Goal: Task Accomplishment & Management: Complete application form

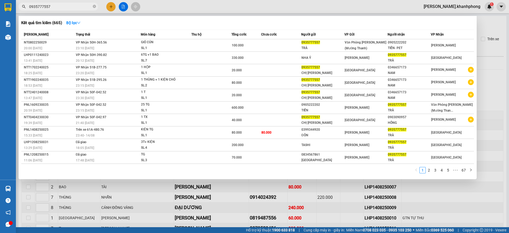
click at [111, 7] on div at bounding box center [254, 116] width 509 height 233
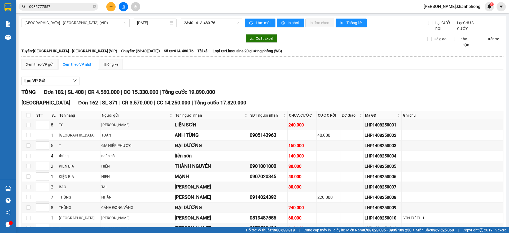
click at [109, 5] on button at bounding box center [110, 6] width 9 height 9
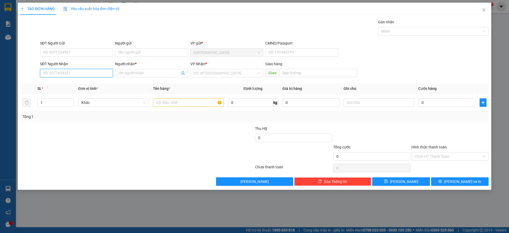
click at [71, 74] on input "SĐT Người Nhận" at bounding box center [76, 73] width 73 height 8
type input "0917691962"
click at [70, 84] on div "0917691962 - [GEOGRAPHIC_DATA]" at bounding box center [76, 84] width 66 height 6
type input "VIỆT HƯNG"
type input "0917691962"
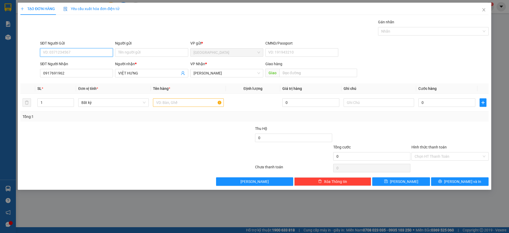
click at [70, 51] on input "SĐT Người Gửi" at bounding box center [76, 52] width 73 height 8
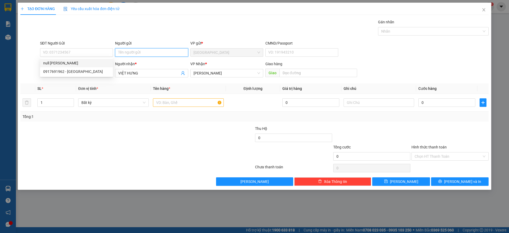
click at [136, 48] on input "Người gửi" at bounding box center [151, 52] width 73 height 8
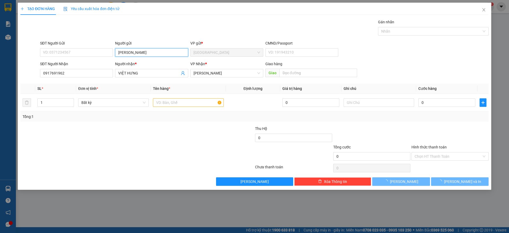
click at [136, 48] on input "[PERSON_NAME]" at bounding box center [151, 52] width 73 height 8
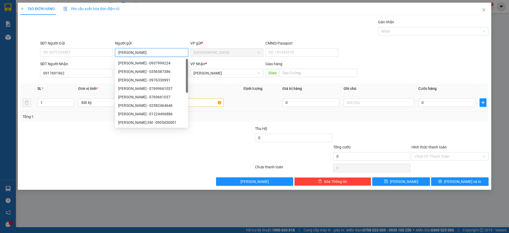
type input "[PERSON_NAME]"
click at [205, 101] on input "text" at bounding box center [188, 102] width 70 height 8
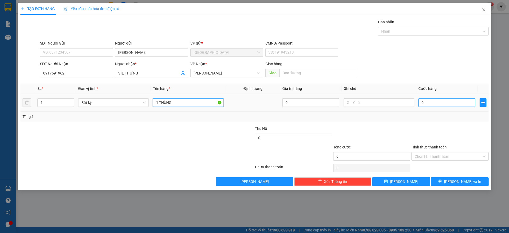
type input "1 THÙNG"
click at [433, 100] on input "0" at bounding box center [446, 102] width 57 height 8
type input "3"
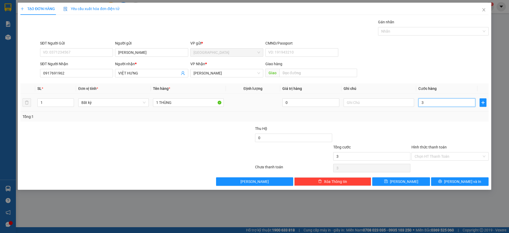
type input "30"
type input "30.000"
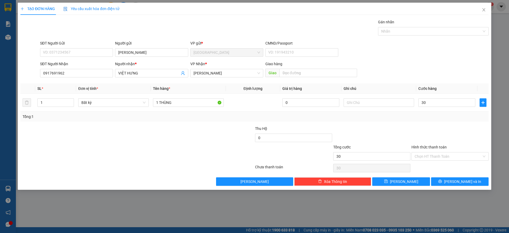
type input "30.000"
click at [446, 130] on div at bounding box center [450, 135] width 78 height 19
click at [455, 181] on span "[PERSON_NAME] và In" at bounding box center [462, 182] width 37 height 6
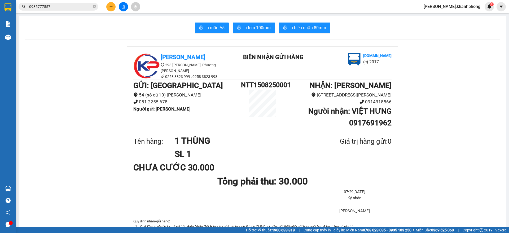
click at [110, 6] on icon "plus" at bounding box center [110, 6] width 3 height 0
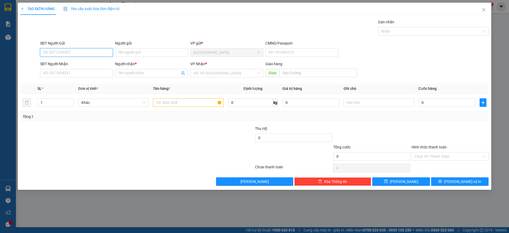
click at [67, 52] on input "SĐT Người Gửi" at bounding box center [76, 52] width 73 height 8
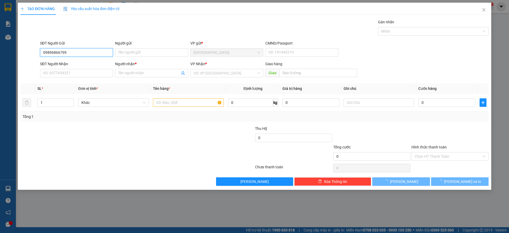
click at [67, 52] on input "09896866799" at bounding box center [76, 52] width 73 height 8
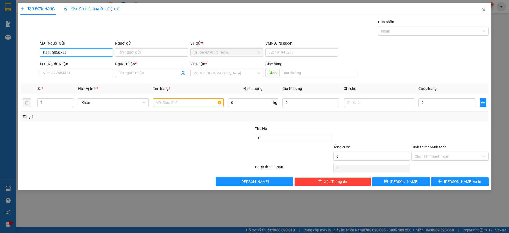
click at [70, 52] on input "09896866799" at bounding box center [76, 52] width 73 height 8
drag, startPoint x: 72, startPoint y: 52, endPoint x: 7, endPoint y: 42, distance: 66.0
click at [7, 42] on div "TẠO ĐƠN HÀNG Yêu cầu xuất hóa đơn điện tử Transit Pickup Surcharge Ids Transit …" at bounding box center [254, 116] width 509 height 233
type input "09896866799"
click at [52, 52] on input "09896866799" at bounding box center [76, 52] width 73 height 8
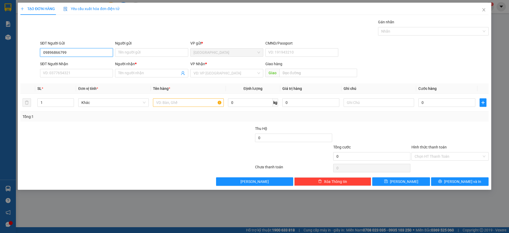
click at [57, 52] on input "09896866799" at bounding box center [76, 52] width 73 height 8
drag, startPoint x: 67, startPoint y: 51, endPoint x: 0, endPoint y: 46, distance: 67.4
click at [0, 46] on div "TẠO ĐƠN HÀNG Yêu cầu xuất hóa đơn điện tử Transit Pickup Surcharge Ids Transit …" at bounding box center [254, 116] width 509 height 233
type input "0989686799"
click at [67, 63] on div "0989686799 - TUẤN SPORT" at bounding box center [76, 63] width 66 height 6
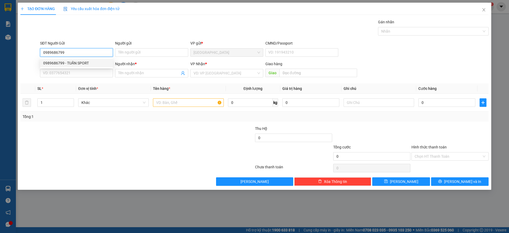
type input "TUẤN SPORT"
type input "0989686799"
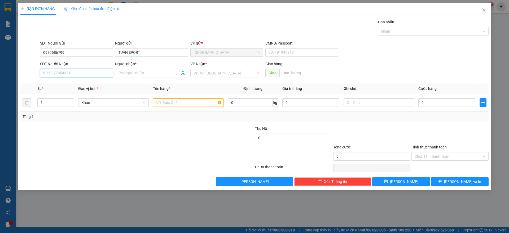
click at [72, 71] on input "SĐT Người Nhận" at bounding box center [76, 73] width 73 height 8
type input "0936633896"
click at [83, 84] on div "0936633896 - [PERSON_NAME]" at bounding box center [76, 84] width 66 height 6
type input "[PERSON_NAME]"
type input "0936633896"
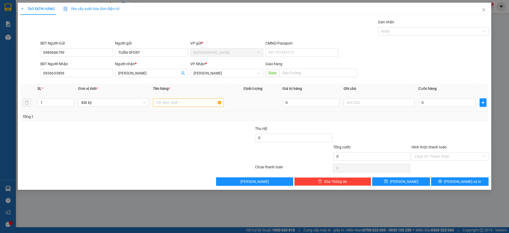
click at [185, 95] on td at bounding box center [188, 103] width 75 height 18
click at [207, 74] on span "[PERSON_NAME]" at bounding box center [226, 73] width 66 height 8
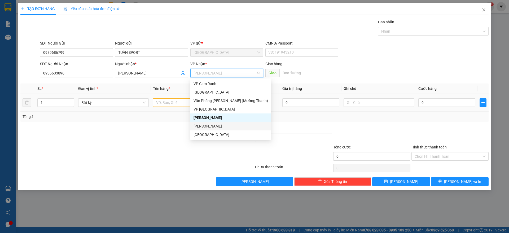
drag, startPoint x: 211, startPoint y: 123, endPoint x: 168, endPoint y: 111, distance: 44.3
click at [211, 126] on div "[PERSON_NAME]" at bounding box center [230, 126] width 74 height 6
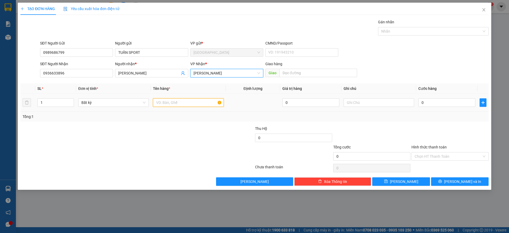
click at [171, 103] on input "text" at bounding box center [188, 102] width 70 height 8
click at [188, 103] on input "text" at bounding box center [188, 102] width 70 height 8
type input "1 kiện trắng"
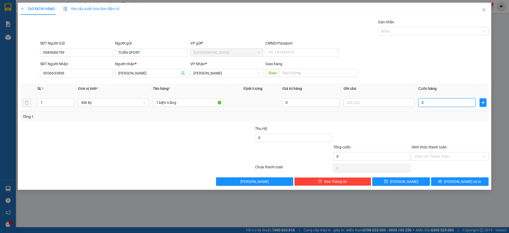
click at [437, 105] on input "0" at bounding box center [446, 102] width 57 height 8
type input "3"
type input "30"
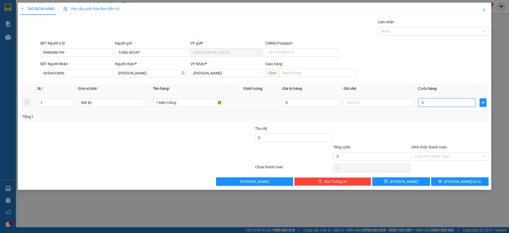
type input "30"
type input "30.000"
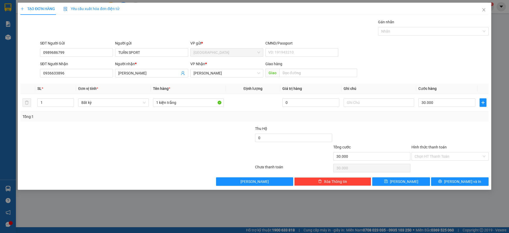
click at [436, 118] on div "Tổng: 1" at bounding box center [255, 117] width 464 height 6
click at [442, 181] on icon "printer" at bounding box center [439, 181] width 3 height 3
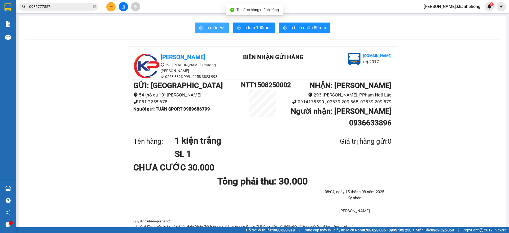
click at [204, 24] on button "In mẫu A5" at bounding box center [212, 28] width 34 height 11
click at [94, 6] on icon "close-circle" at bounding box center [94, 6] width 3 height 3
click at [69, 8] on input "text" at bounding box center [60, 7] width 63 height 6
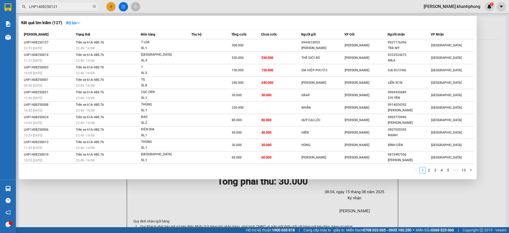
type input "LHP1408250121"
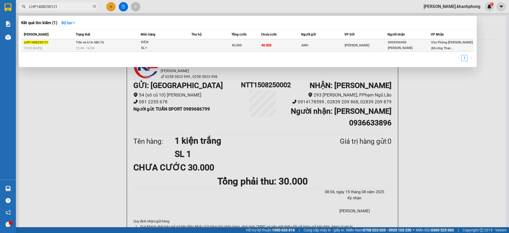
click at [405, 44] on div "0909996990" at bounding box center [409, 43] width 43 height 6
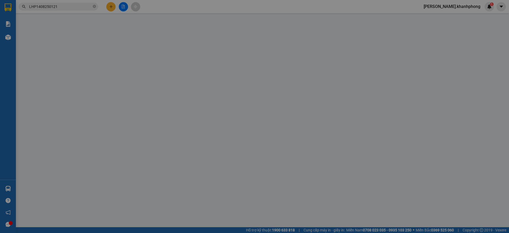
type input "ANH"
type input "0909996990"
type input "[PERSON_NAME]"
type input "40.000"
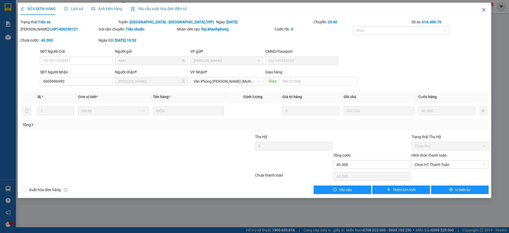
click at [485, 11] on icon "close" at bounding box center [483, 10] width 4 height 4
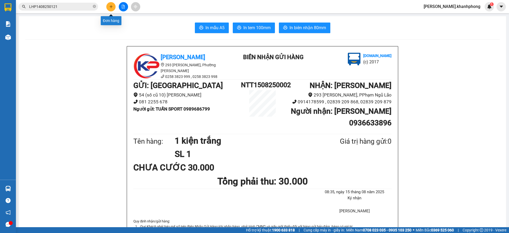
click at [110, 5] on icon "plus" at bounding box center [111, 7] width 4 height 4
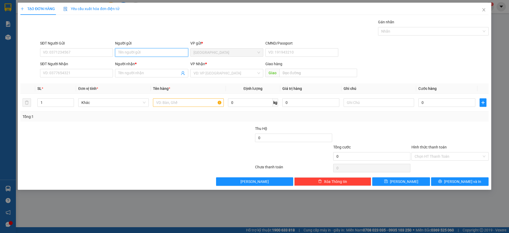
click at [129, 49] on input "Người gửi" at bounding box center [151, 52] width 73 height 8
